Goal: Task Accomplishment & Management: Use online tool/utility

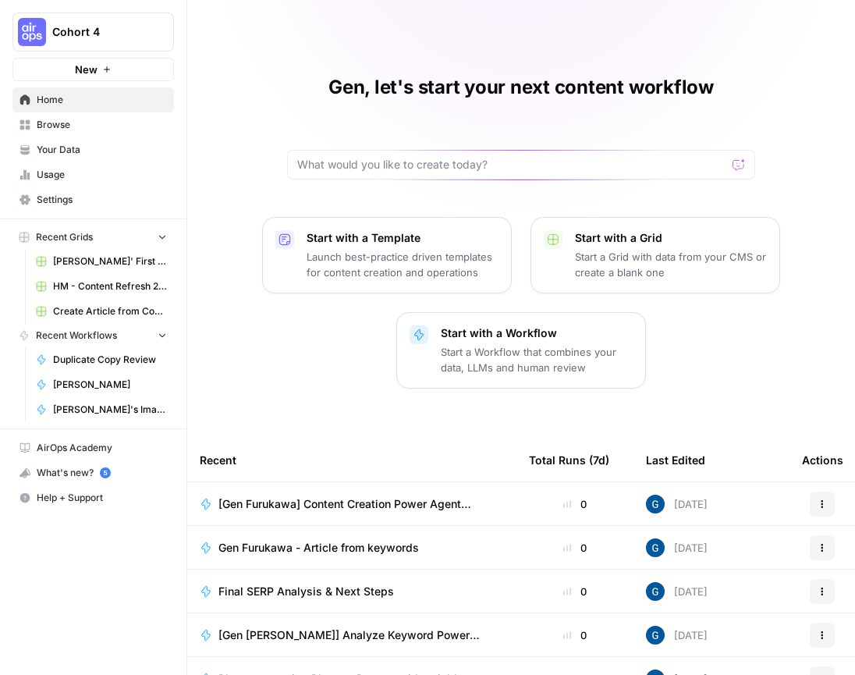
click at [309, 91] on div "Gen, let's start your next content workflow" at bounding box center [521, 127] width 468 height 105
click at [54, 65] on button "New" at bounding box center [92, 69] width 161 height 23
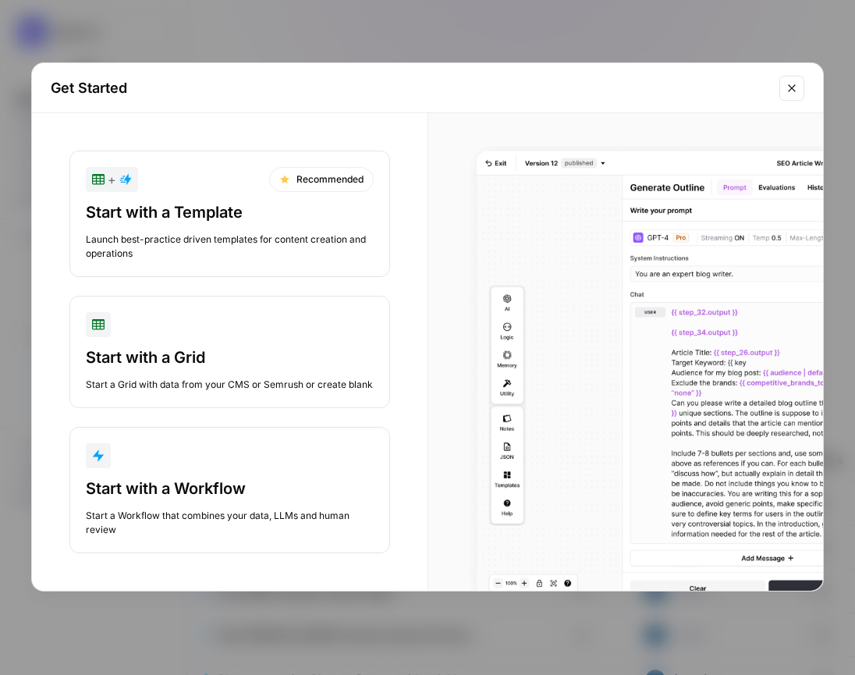
click at [149, 501] on div "Start with a Workflow Start a Workflow that combines your data, LLMs and human …" at bounding box center [230, 506] width 288 height 59
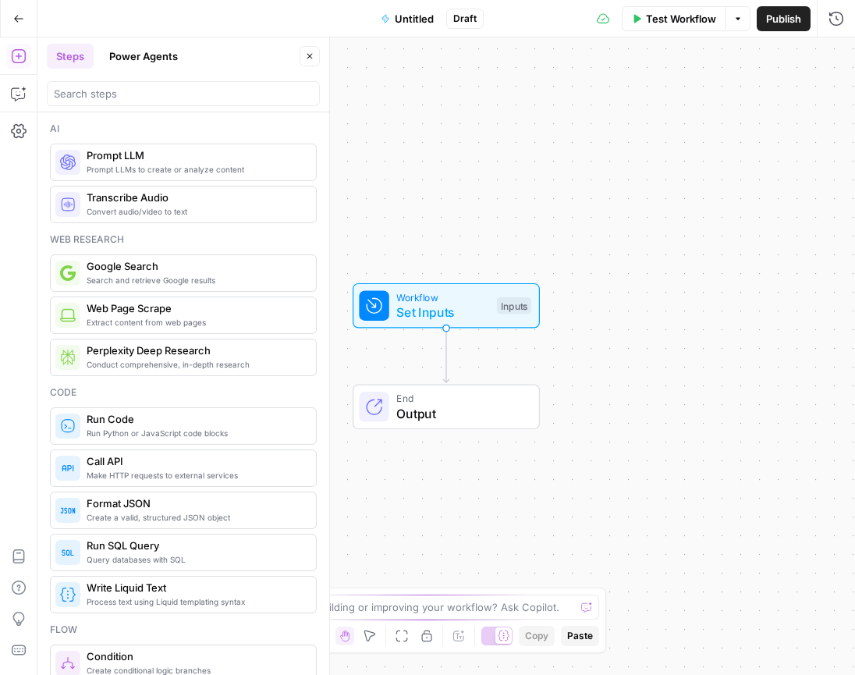
click at [112, 65] on button "Power Agents" at bounding box center [143, 56] width 87 height 25
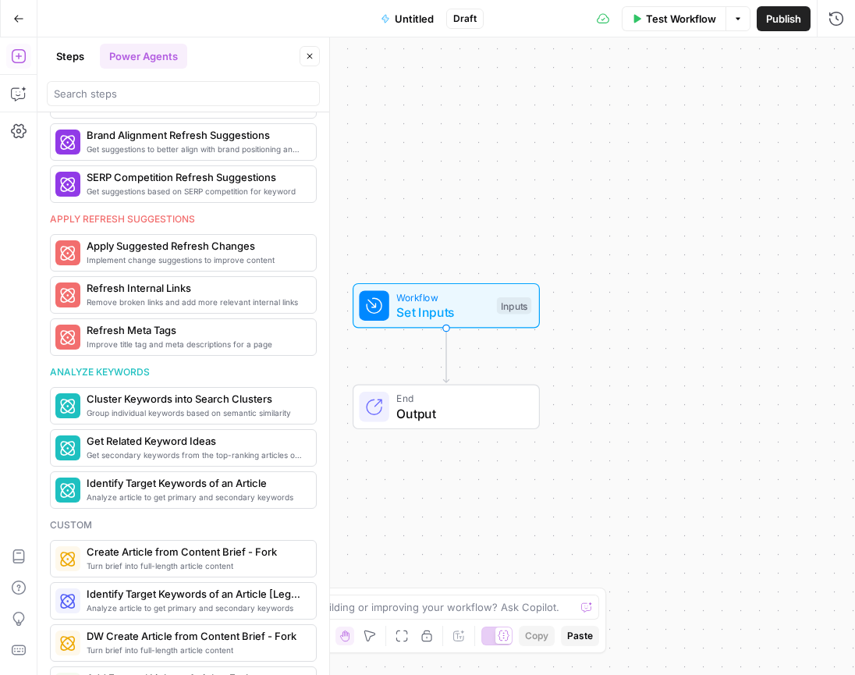
scroll to position [708, 0]
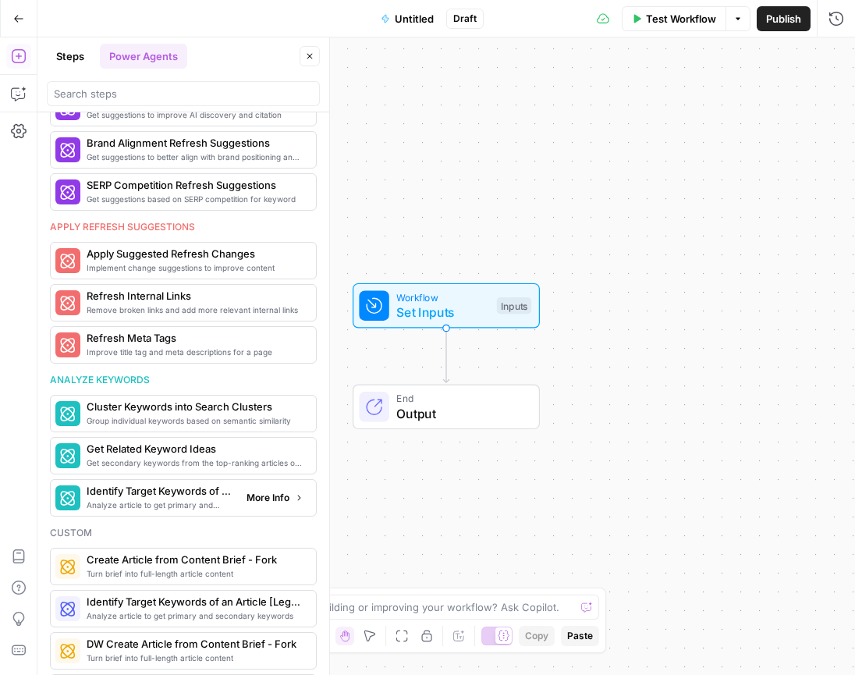
click at [163, 498] on span "Analyze article to get primary and secondary keywords" at bounding box center [160, 504] width 147 height 12
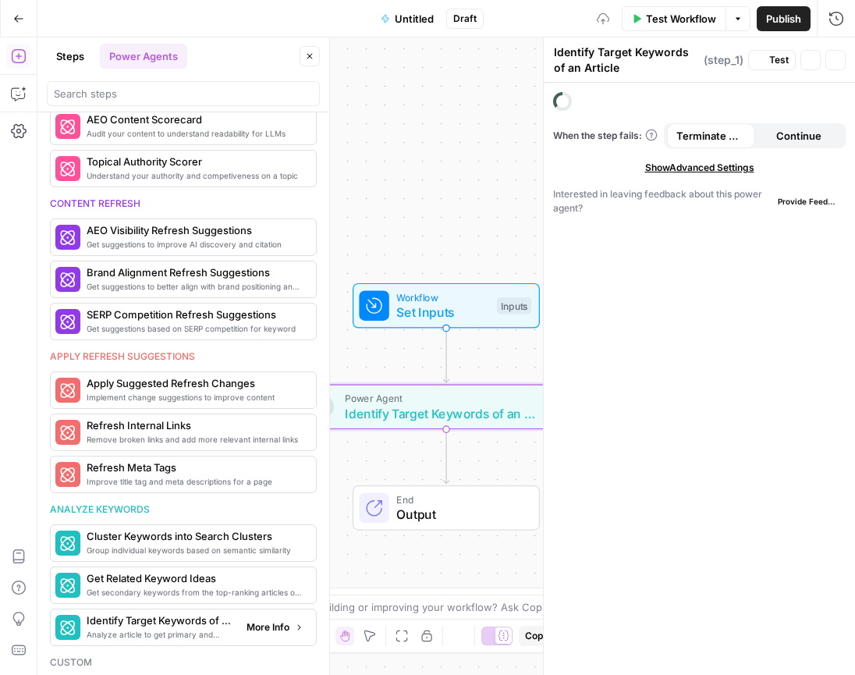
scroll to position [838, 0]
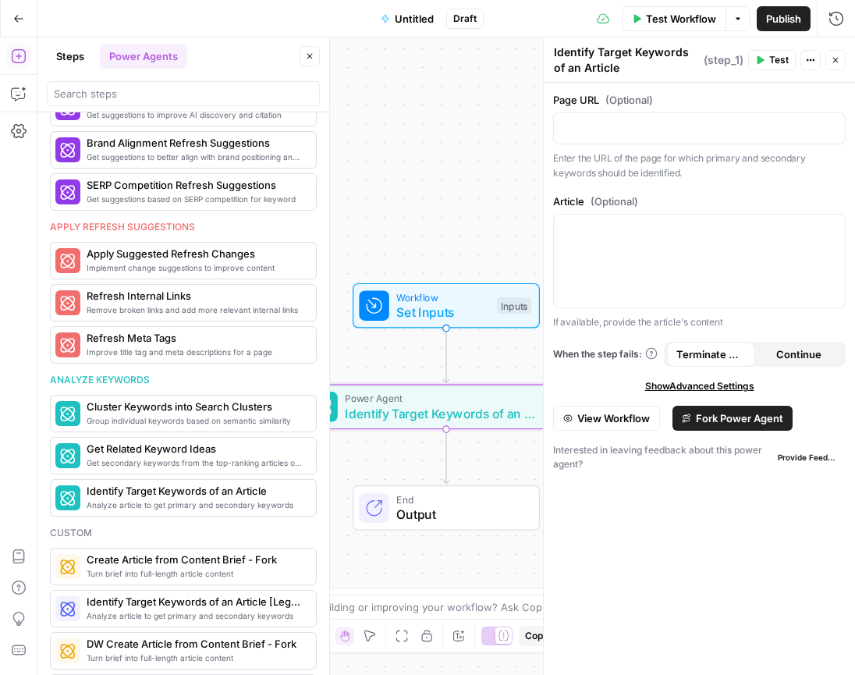
click at [430, 161] on div "Workflow Set Inputs Inputs Power Agent Identify Target Keywords of an Article S…" at bounding box center [446, 355] width 818 height 637
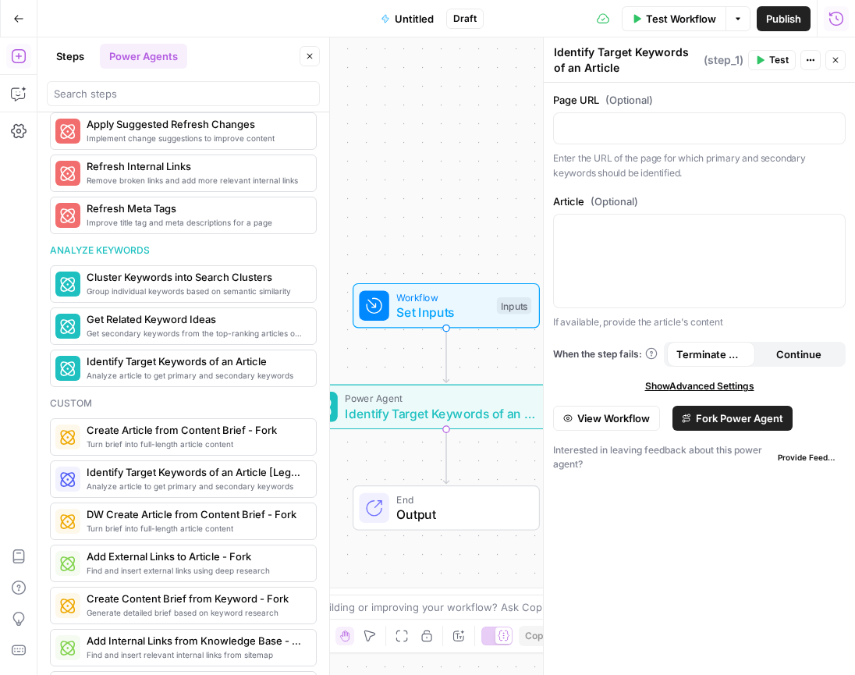
scroll to position [708, 0]
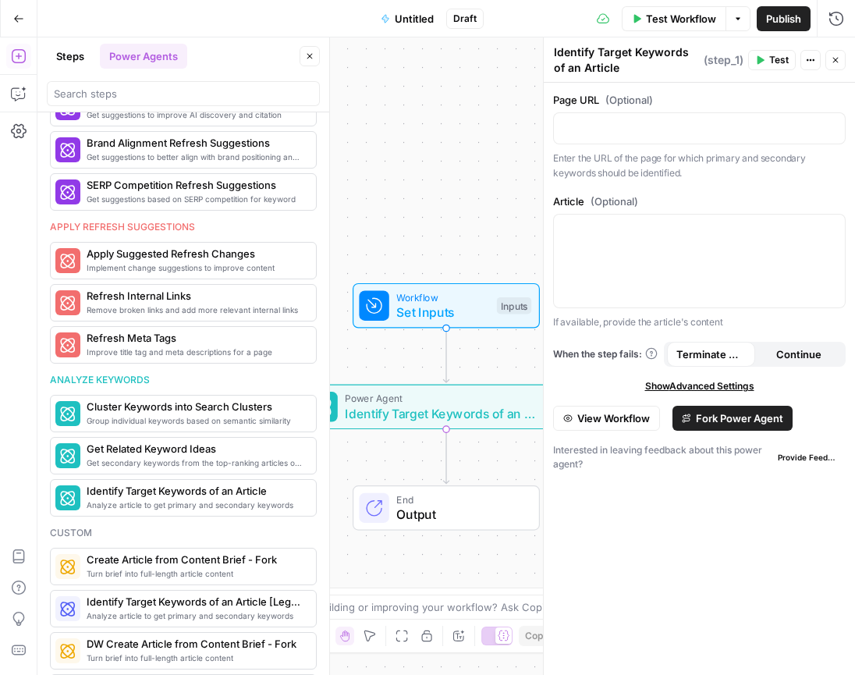
click at [837, 61] on icon "button" at bounding box center [835, 59] width 9 height 9
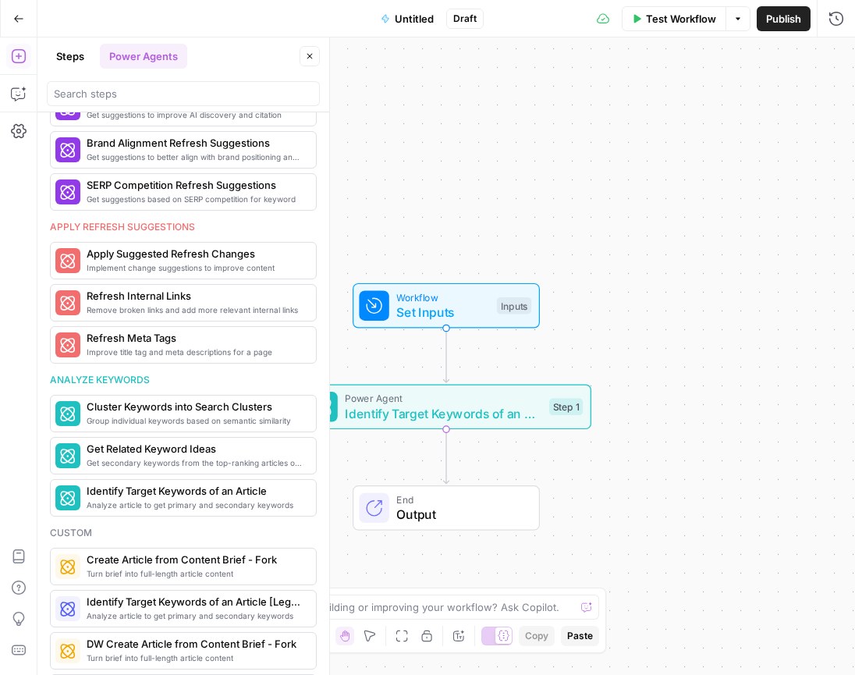
click at [497, 413] on span "Identify Target Keywords of an Article" at bounding box center [443, 413] width 197 height 19
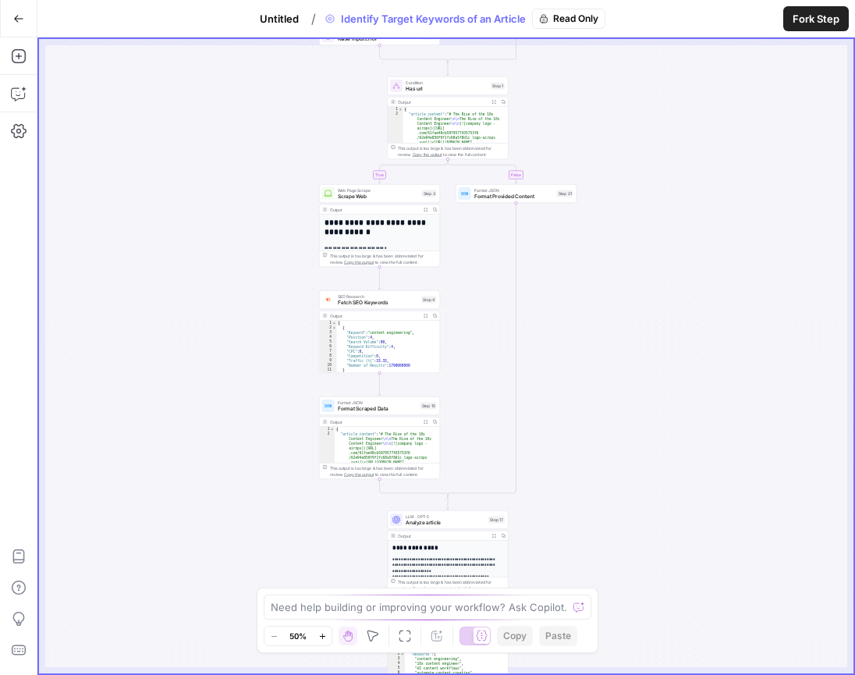
drag, startPoint x: 613, startPoint y: 39, endPoint x: 601, endPoint y: 383, distance: 344.2
click at [604, 378] on div "true false true false Workflow Set Inputs Inputs Run Code · Python Validate Inp…" at bounding box center [446, 356] width 814 height 634
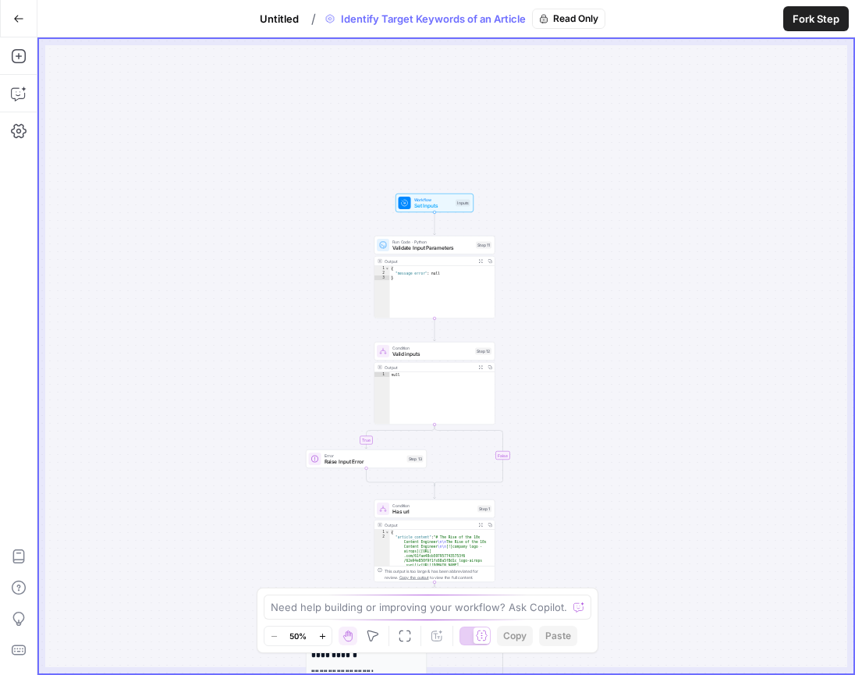
drag, startPoint x: 608, startPoint y: 241, endPoint x: 605, endPoint y: 505, distance: 264.5
click at [605, 505] on div "true false true false Workflow Set Inputs Inputs Run Code · Python Validate Inp…" at bounding box center [446, 356] width 814 height 634
click at [16, 20] on icon "button" at bounding box center [18, 18] width 11 height 11
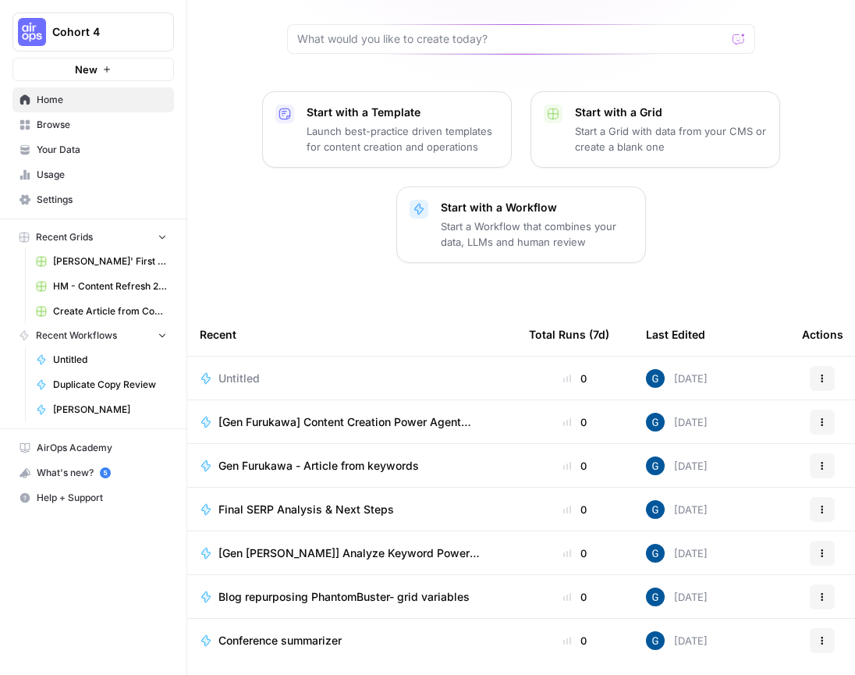
scroll to position [122, 0]
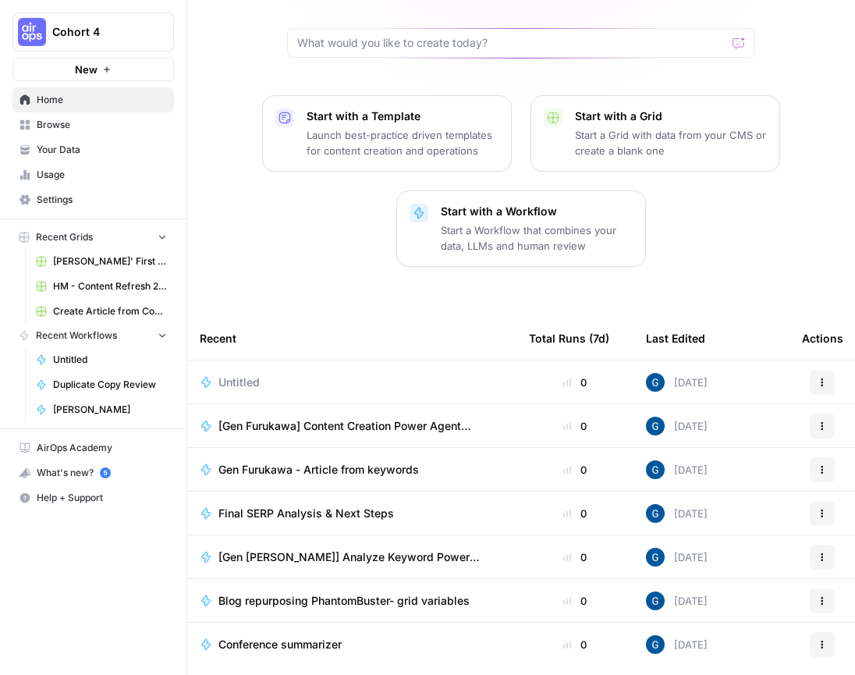
click at [232, 378] on span "Untitled" at bounding box center [238, 382] width 41 height 16
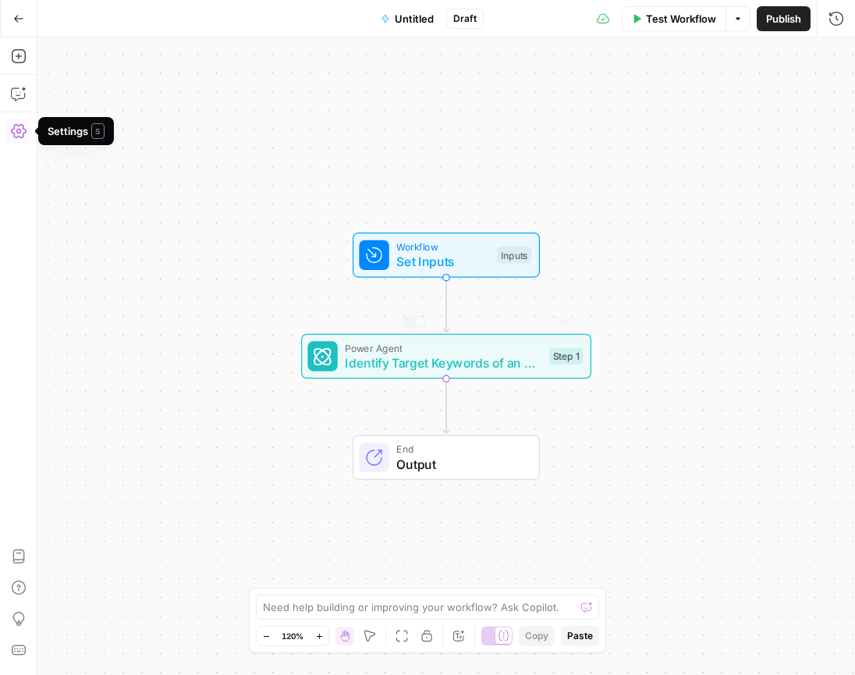
click at [419, 365] on span "Identify Target Keywords of an Article" at bounding box center [443, 362] width 197 height 19
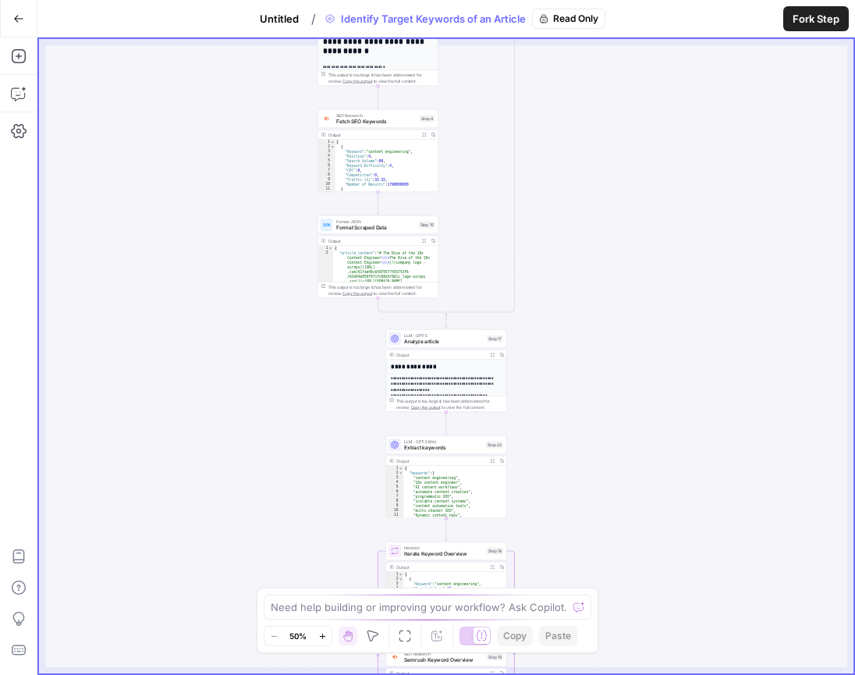
click at [17, 8] on button "Go Back" at bounding box center [19, 19] width 28 height 28
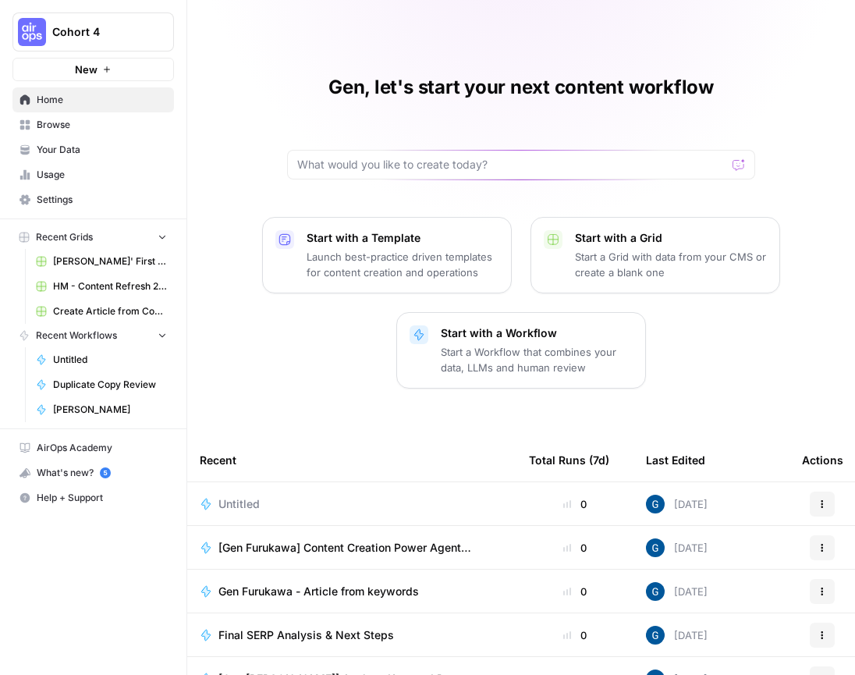
click at [251, 513] on td "Untitled" at bounding box center [351, 503] width 329 height 43
click at [243, 499] on span "Untitled" at bounding box center [238, 504] width 41 height 16
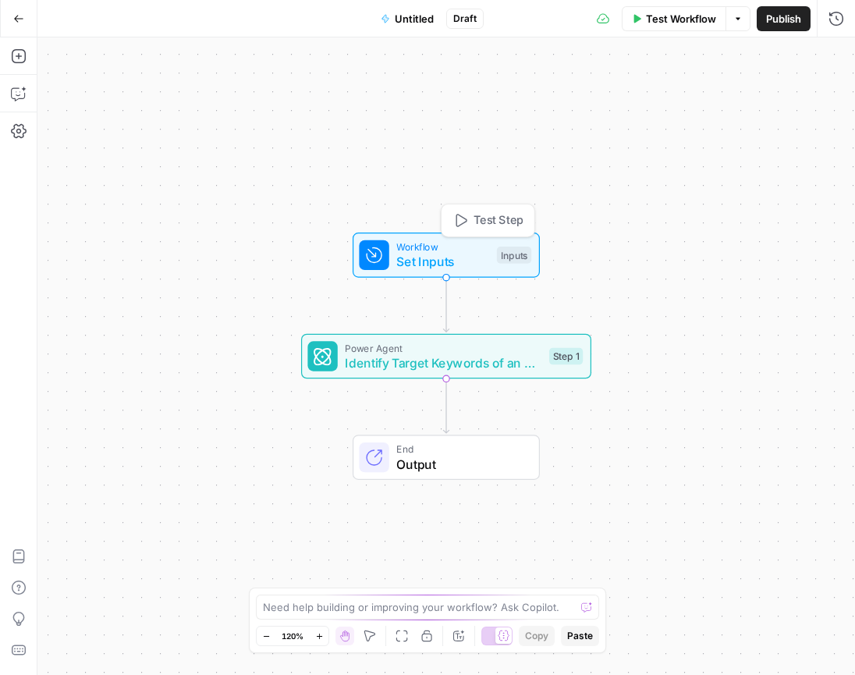
click at [462, 246] on span "Workflow" at bounding box center [442, 246] width 93 height 15
click at [457, 361] on span "Identify Target Keywords of an Article" at bounding box center [443, 362] width 197 height 19
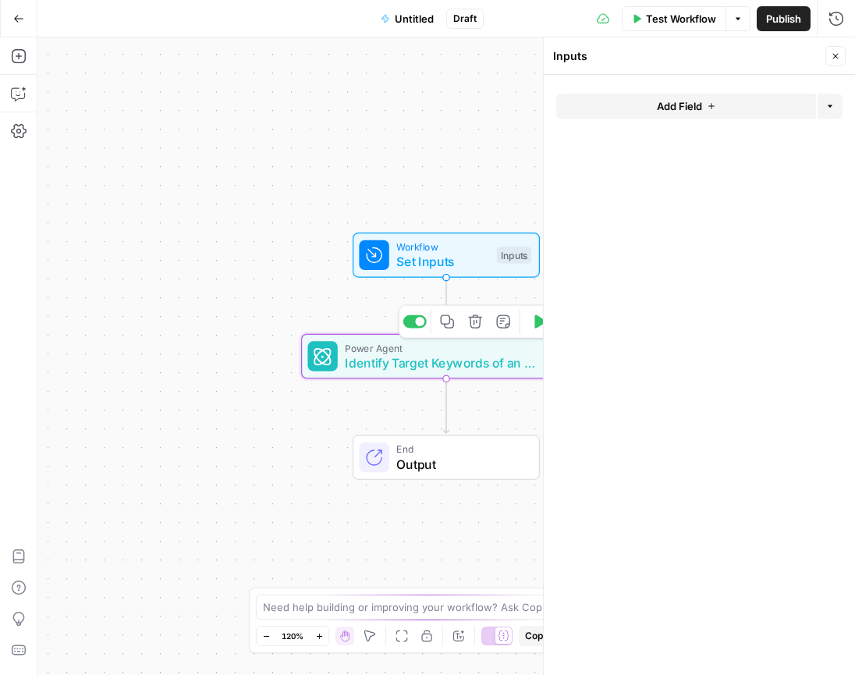
click at [457, 361] on span "Identify Target Keywords of an Article" at bounding box center [443, 362] width 197 height 19
